Goal: Task Accomplishment & Management: Complete application form

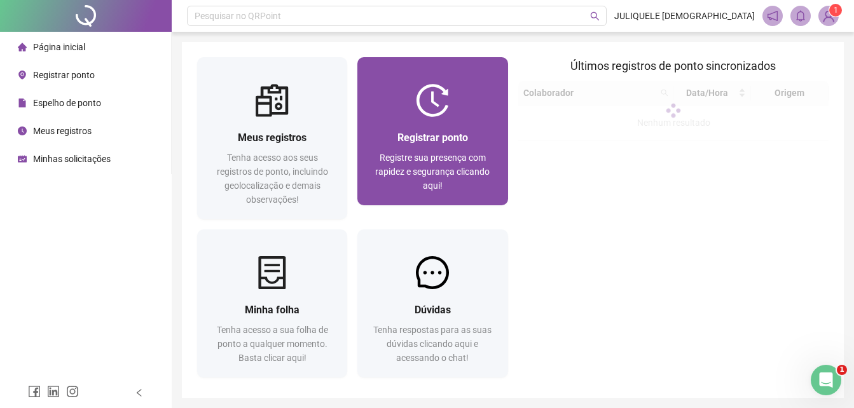
click at [438, 156] on span "Registre sua presença com rapidez e segurança clicando aqui!" at bounding box center [432, 172] width 114 height 38
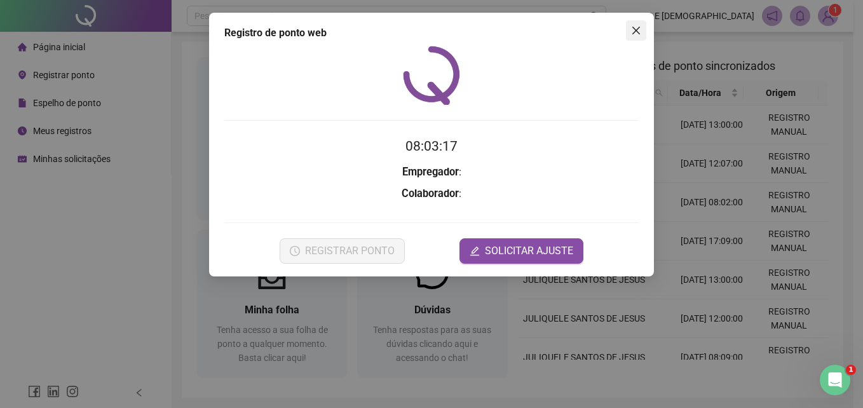
click at [640, 29] on icon "close" at bounding box center [636, 30] width 10 height 10
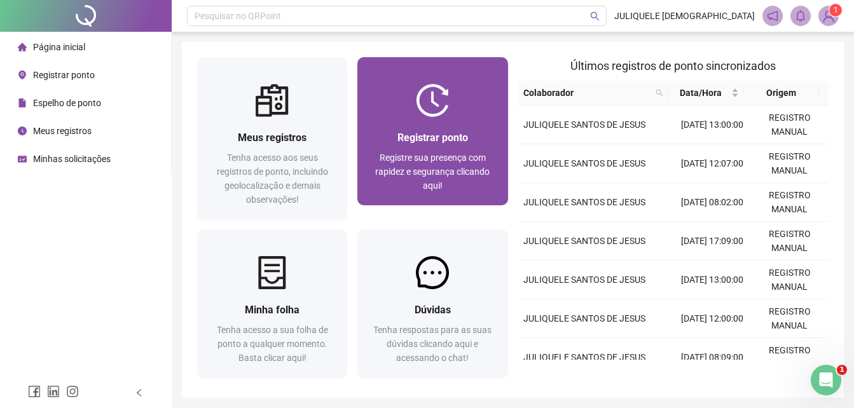
click at [435, 122] on div "Registrar ponto Registre sua presença com rapidez e segurança clicando aqui!" at bounding box center [432, 161] width 150 height 88
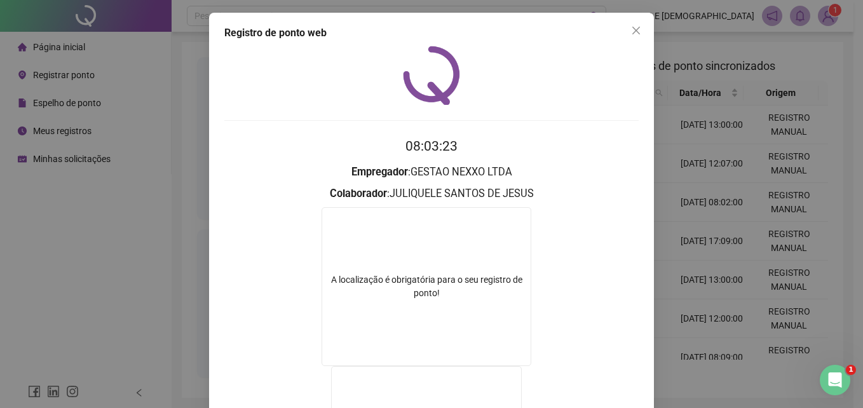
drag, startPoint x: 637, startPoint y: 36, endPoint x: 442, endPoint y: 100, distance: 205.4
click at [636, 36] on button "Close" at bounding box center [636, 30] width 20 height 20
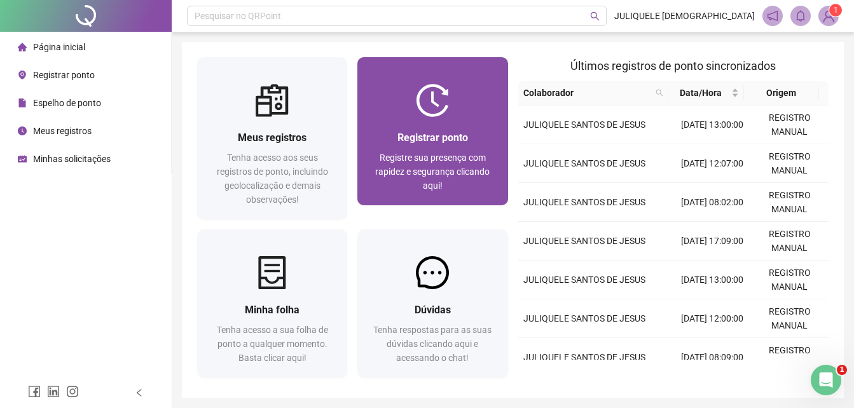
click at [401, 132] on span "Registrar ponto" at bounding box center [432, 138] width 71 height 12
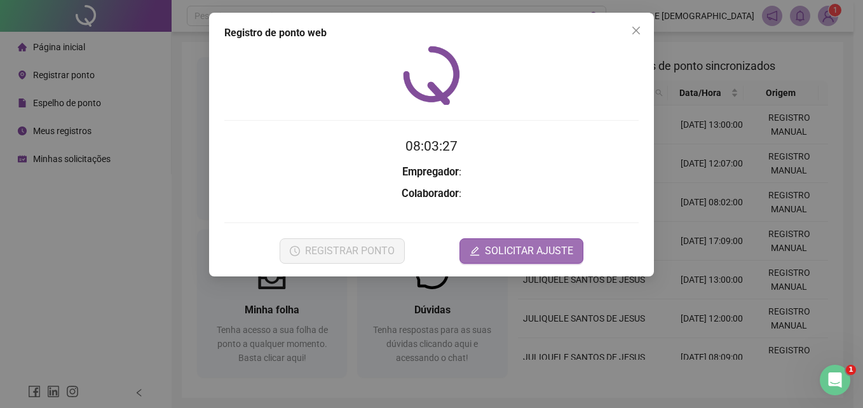
click at [516, 247] on span "SOLICITAR AJUSTE" at bounding box center [529, 250] width 88 height 15
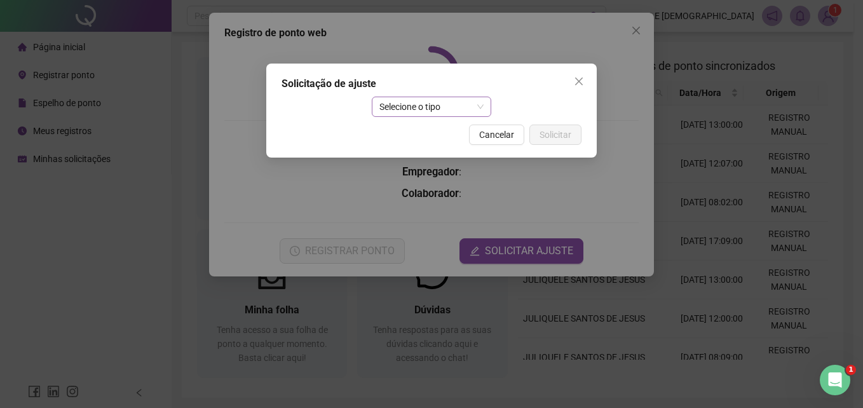
click at [437, 109] on span "Selecione o tipo" at bounding box center [431, 106] width 105 height 19
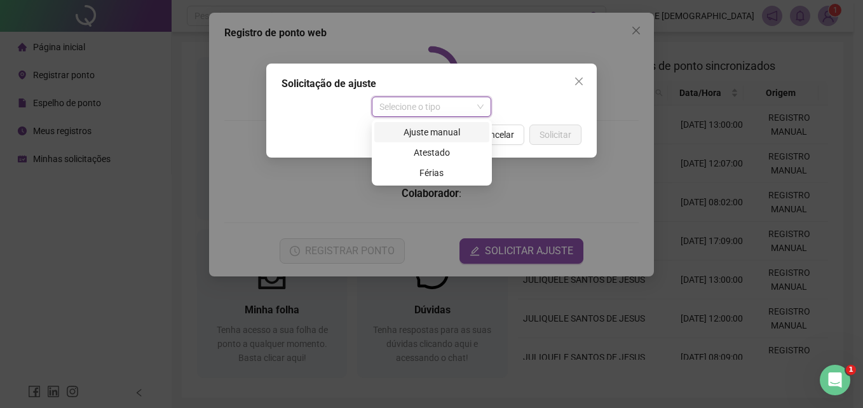
click at [430, 135] on div "Ajuste manual" at bounding box center [432, 132] width 100 height 14
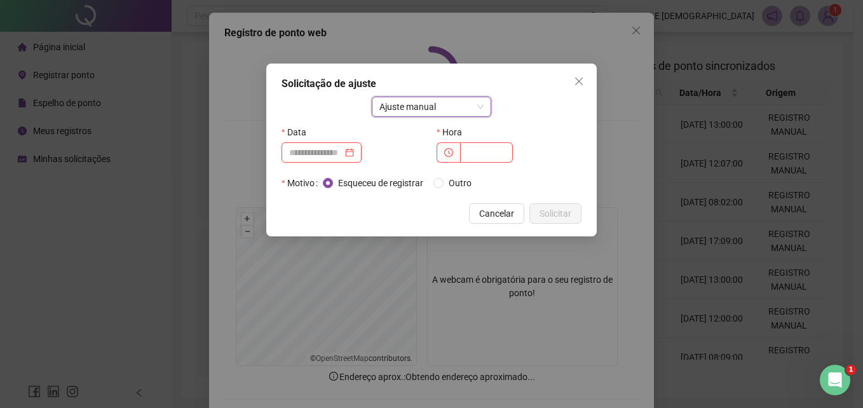
click at [343, 153] on input at bounding box center [315, 153] width 53 height 14
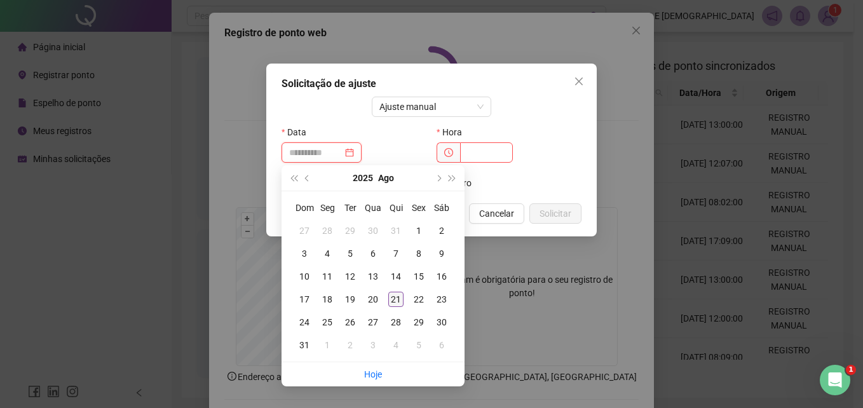
type input "**********"
click at [396, 292] on div "21" at bounding box center [395, 299] width 15 height 15
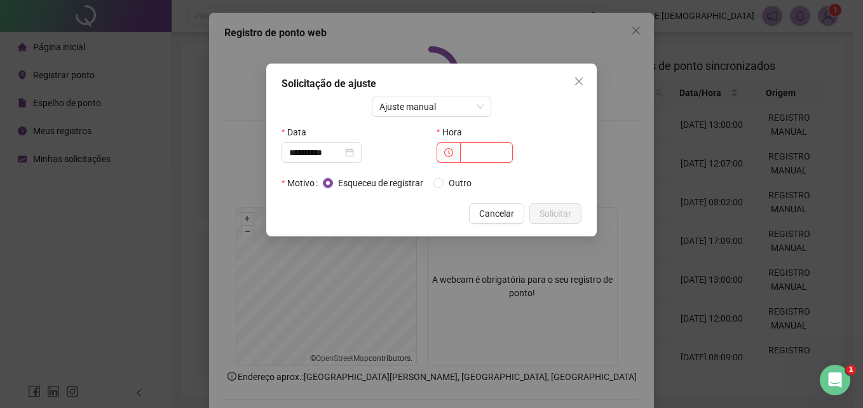
click at [489, 154] on input "text" at bounding box center [486, 152] width 53 height 20
type input "*****"
click at [463, 187] on span "Outro" at bounding box center [460, 183] width 33 height 14
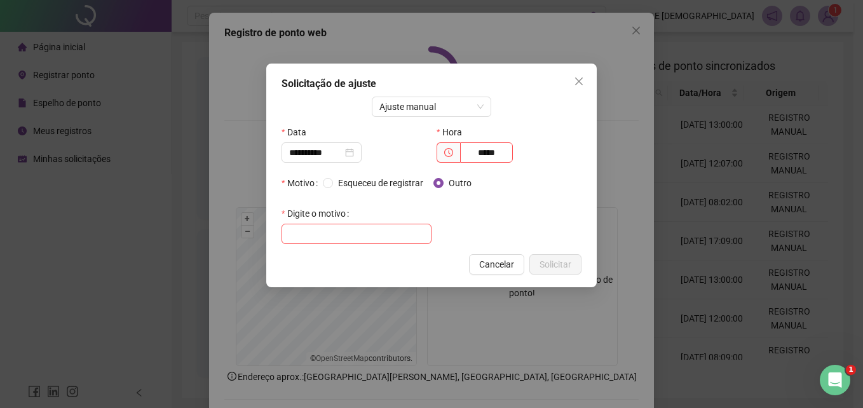
click at [332, 244] on div "**********" at bounding box center [431, 176] width 330 height 224
click at [336, 231] on input "text" at bounding box center [357, 234] width 150 height 20
type input "**********"
click at [562, 266] on span "Solicitar" at bounding box center [556, 264] width 32 height 14
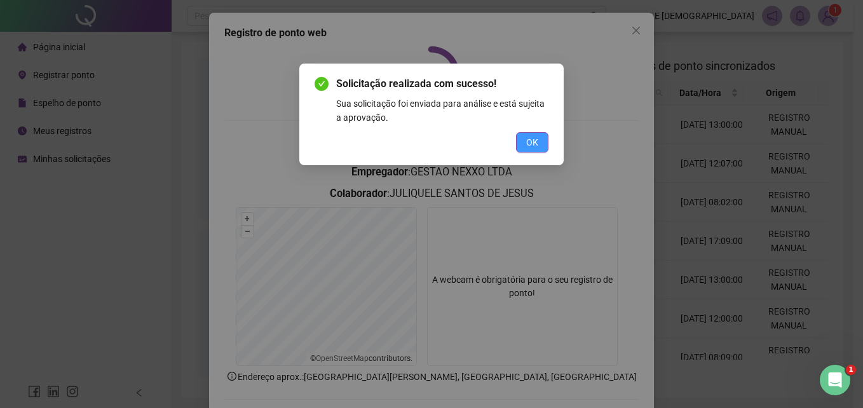
click at [531, 146] on span "OK" at bounding box center [532, 142] width 12 height 14
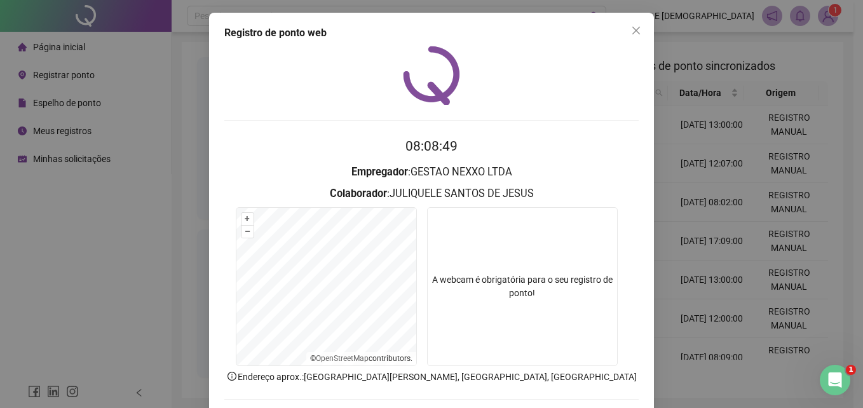
drag, startPoint x: 635, startPoint y: 32, endPoint x: 628, endPoint y: 32, distance: 7.0
click at [634, 32] on icon "close" at bounding box center [636, 30] width 10 height 10
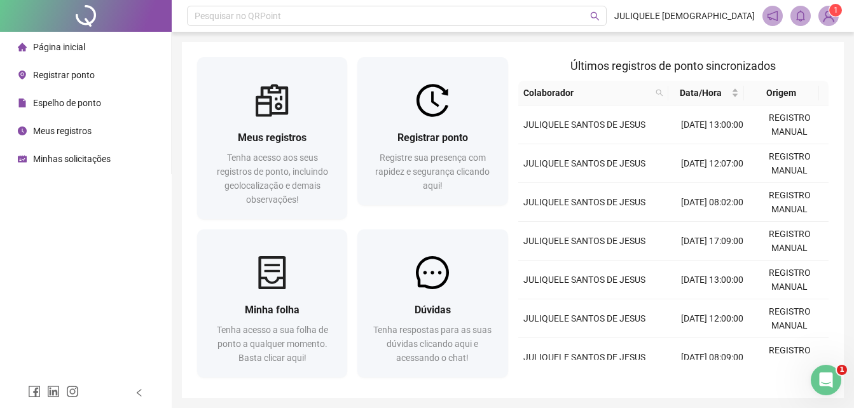
click at [64, 159] on span "Minhas solicitações" at bounding box center [72, 159] width 78 height 10
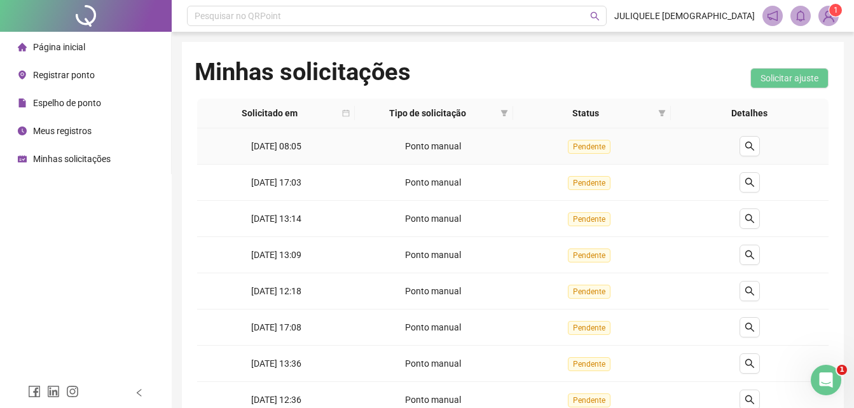
click at [283, 142] on span "[DATE] 08:05" at bounding box center [276, 146] width 50 height 10
click at [282, 142] on span "[DATE] 08:05" at bounding box center [276, 146] width 50 height 10
click at [826, 20] on img at bounding box center [828, 15] width 19 height 19
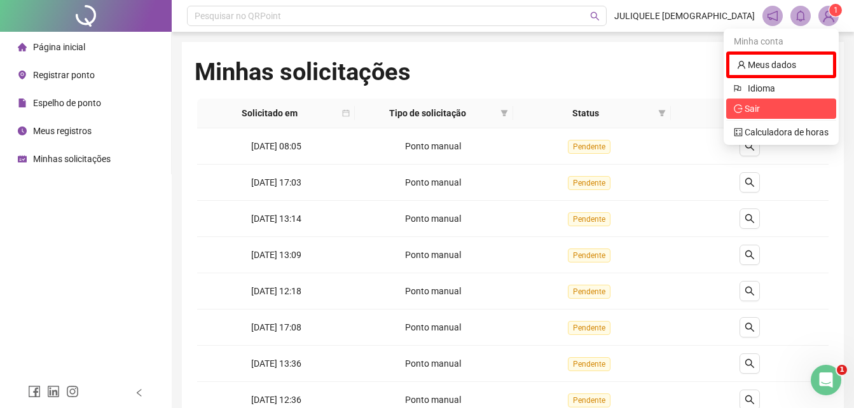
click at [762, 107] on span "Sair" at bounding box center [780, 109] width 95 height 14
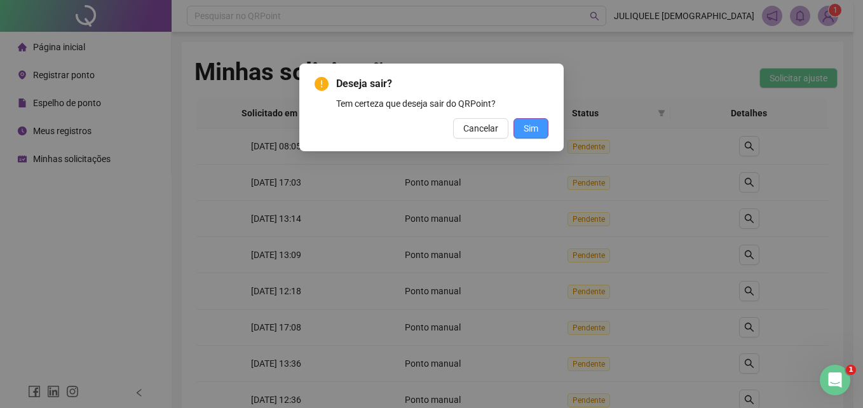
click at [542, 125] on button "Sim" at bounding box center [531, 128] width 35 height 20
